Goal: Information Seeking & Learning: Check status

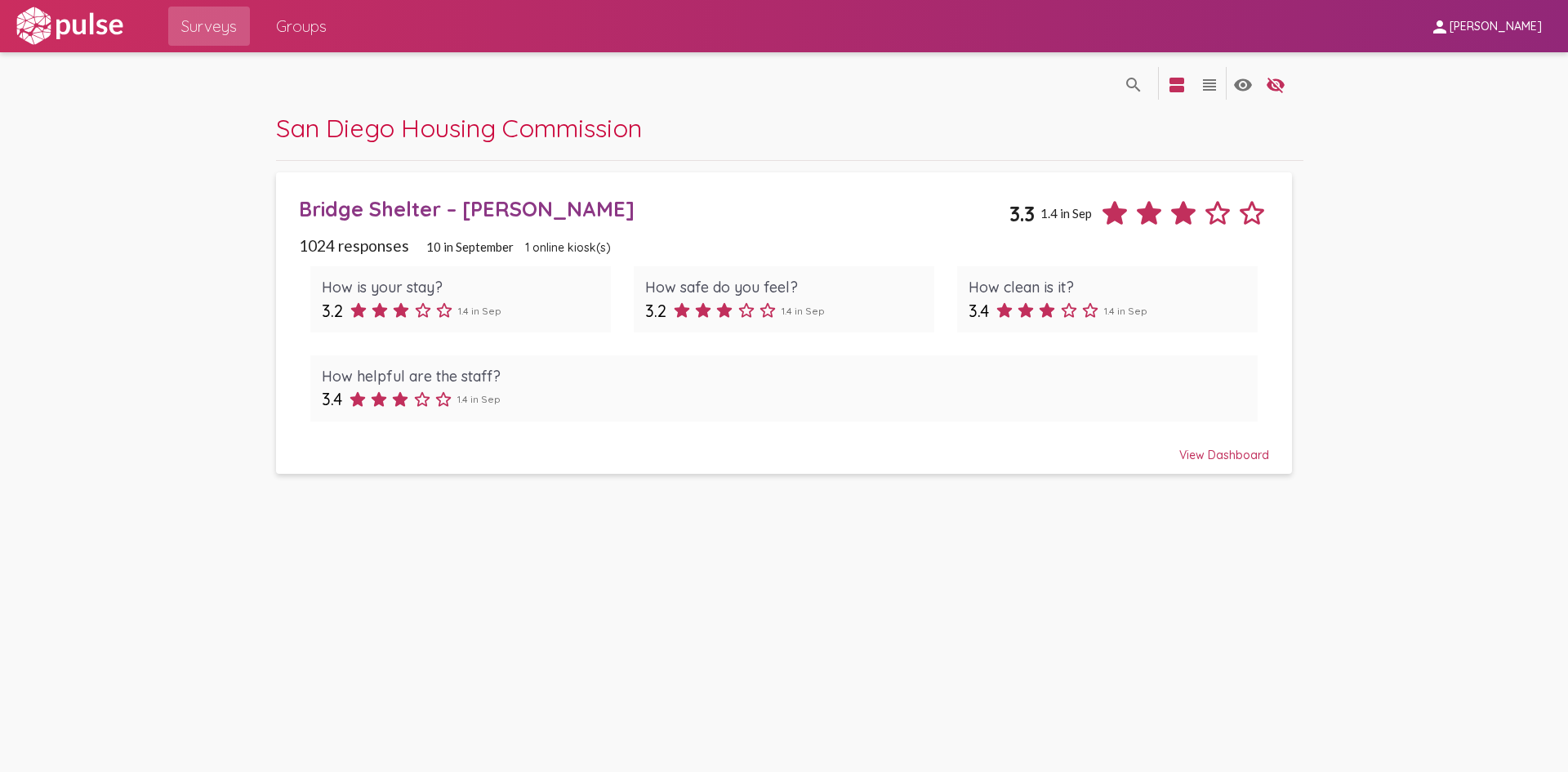
click at [1224, 457] on div "View Dashboard" at bounding box center [784, 448] width 971 height 30
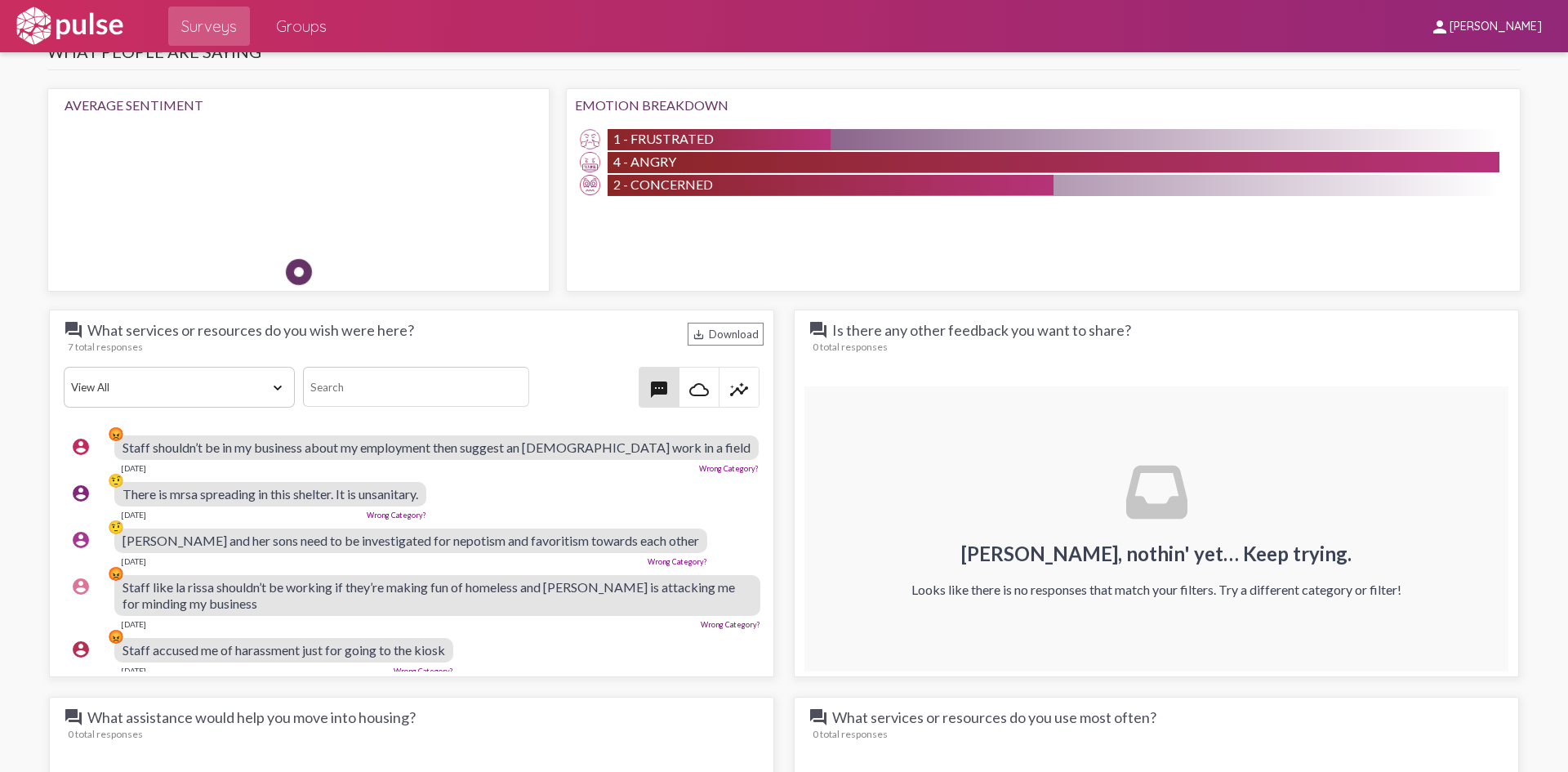
click at [794, 511] on div "question_answer Is there any other feedback you want to share? 0 total response…" at bounding box center [1156, 493] width 725 height 367
